Goal: Navigation & Orientation: Find specific page/section

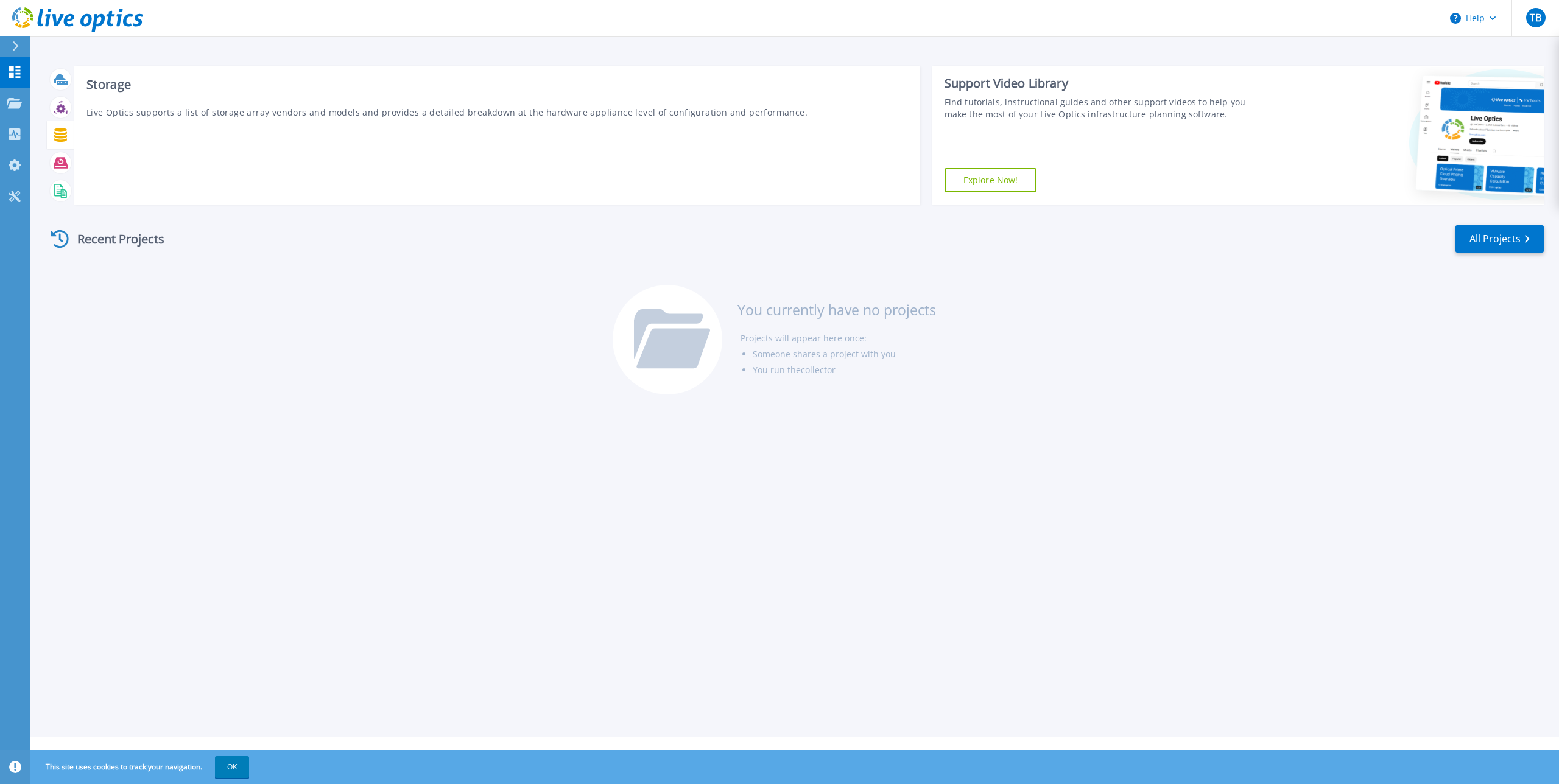
click at [56, 135] on icon at bounding box center [61, 135] width 14 height 14
click at [1499, 241] on link "All Projects" at bounding box center [1499, 239] width 88 height 28
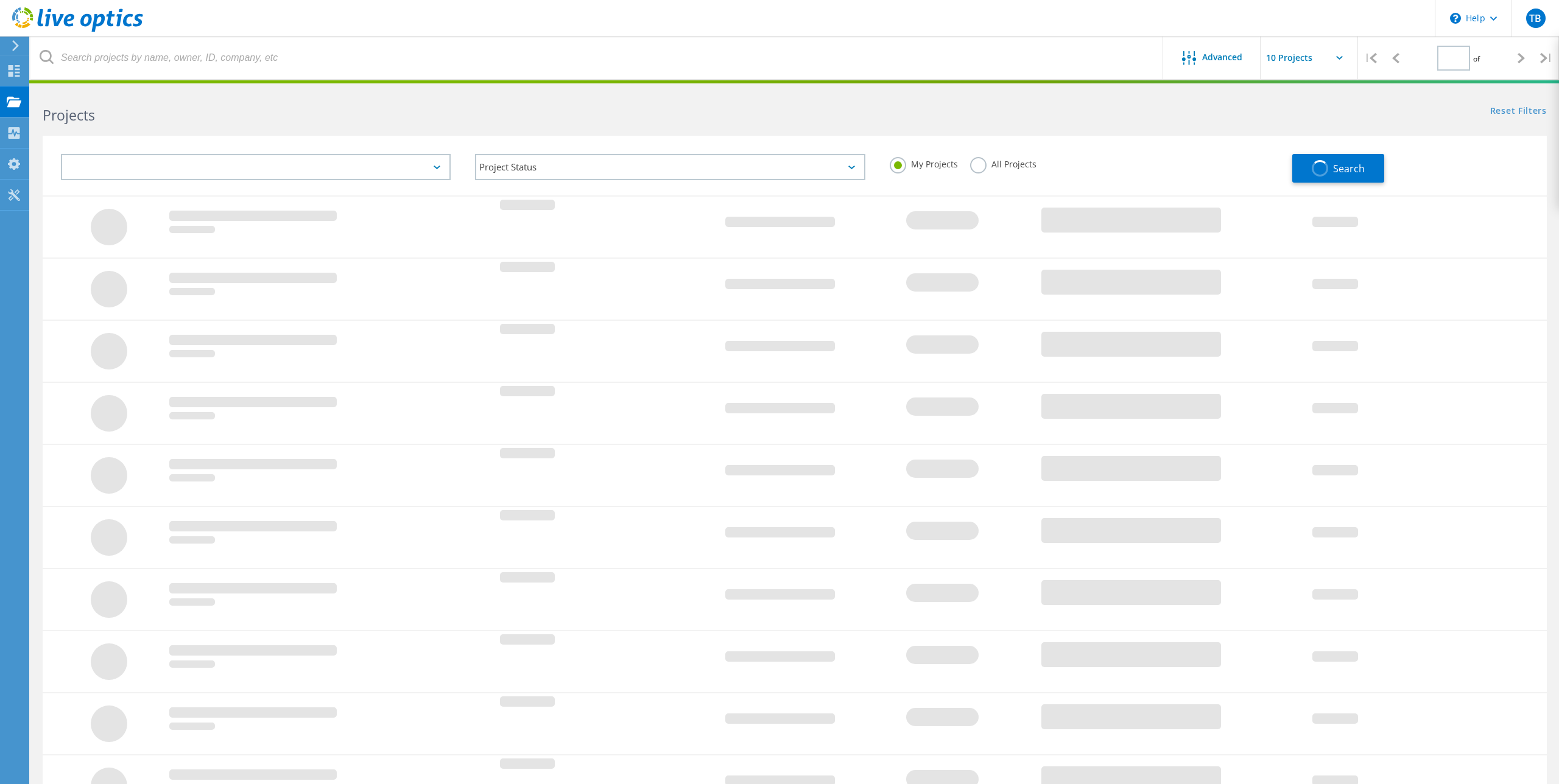
type input "1"
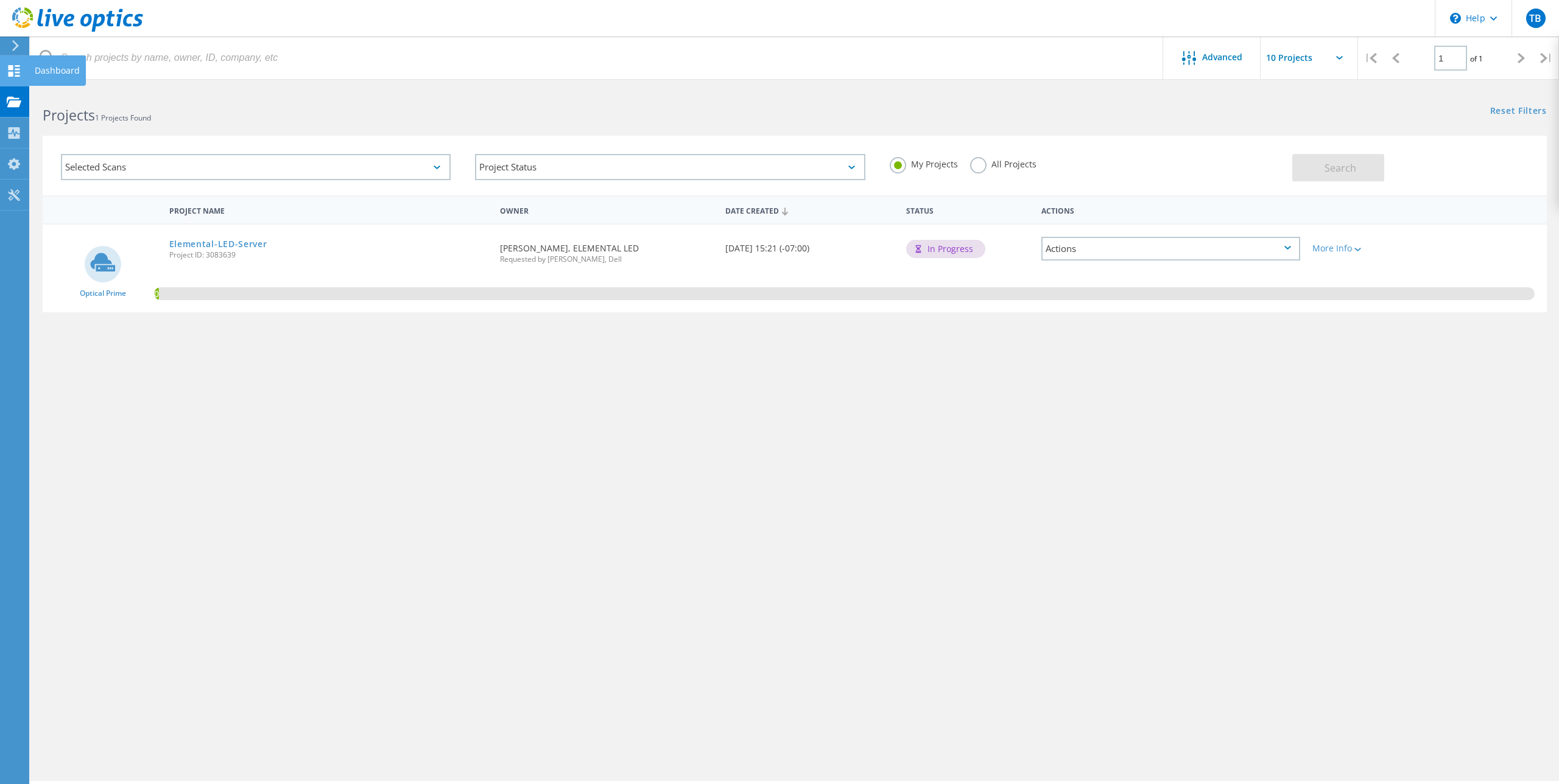
click at [15, 71] on icon at bounding box center [14, 71] width 15 height 12
